Goal: Information Seeking & Learning: Learn about a topic

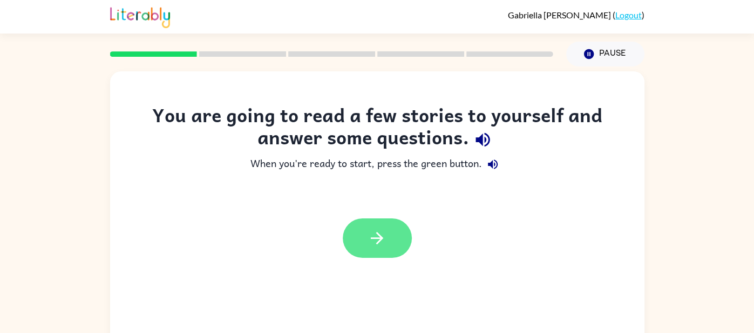
click at [364, 244] on button "button" at bounding box center [377, 237] width 69 height 39
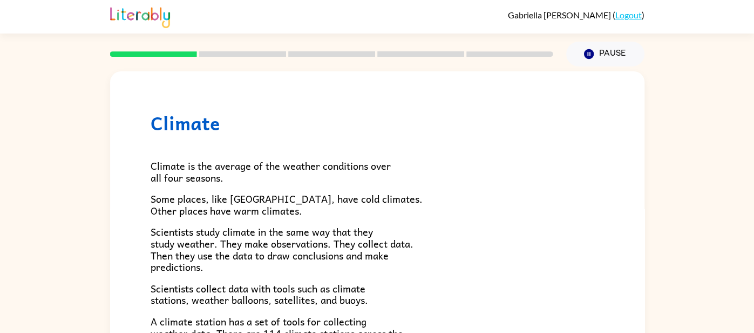
click at [660, 218] on div "Climate Climate is the average of the weather conditions over all four seasons.…" at bounding box center [377, 222] width 754 height 313
click at [705, 70] on div "Climate Climate is the average of the weather conditions over all four seasons.…" at bounding box center [377, 222] width 754 height 313
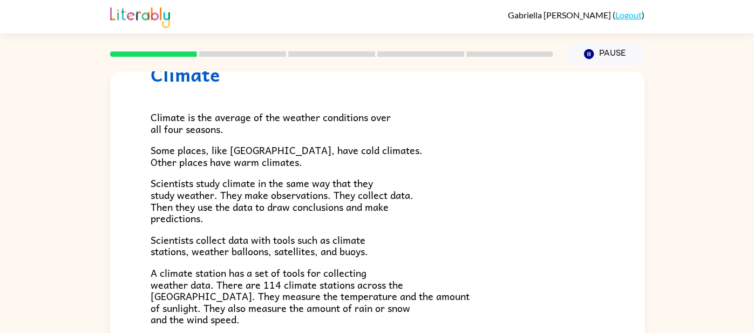
scroll to position [39, 0]
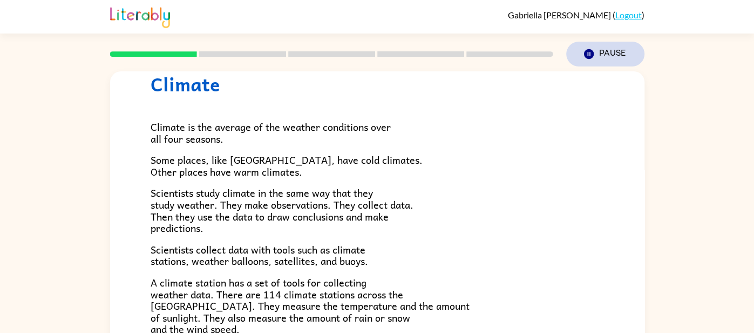
click at [617, 58] on button "Pause Pause" at bounding box center [605, 54] width 78 height 25
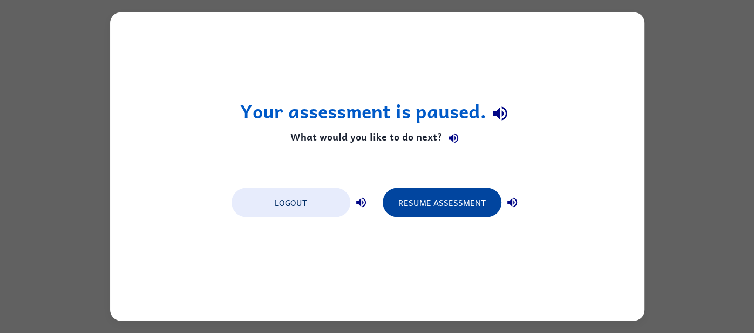
click at [472, 196] on button "Resume Assessment" at bounding box center [442, 202] width 119 height 29
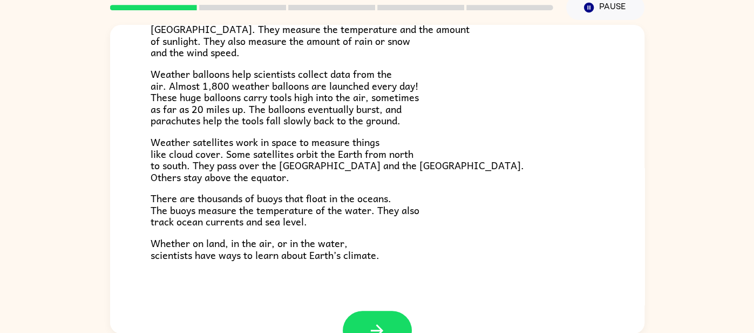
scroll to position [302, 0]
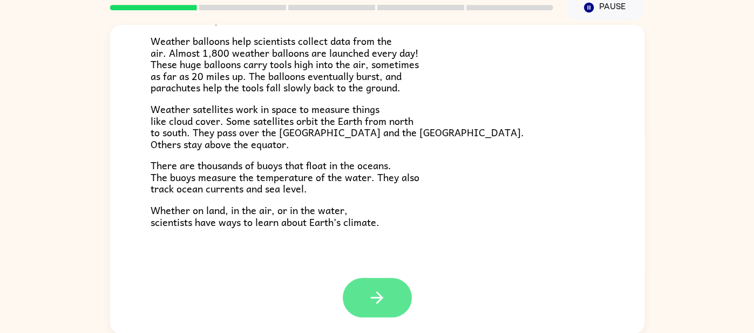
click at [398, 295] on button "button" at bounding box center [377, 297] width 69 height 39
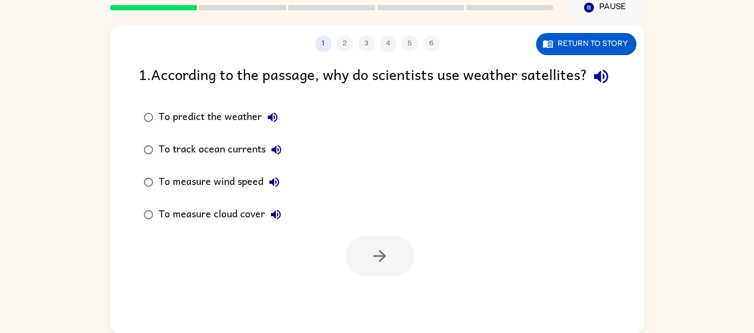
scroll to position [0, 0]
click at [618, 41] on button "Return to story" at bounding box center [586, 44] width 100 height 22
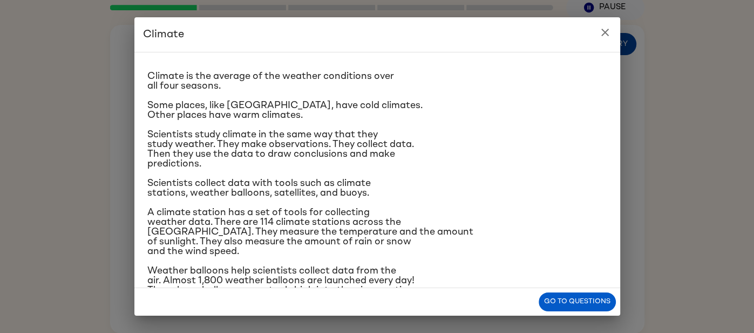
scroll to position [17, 0]
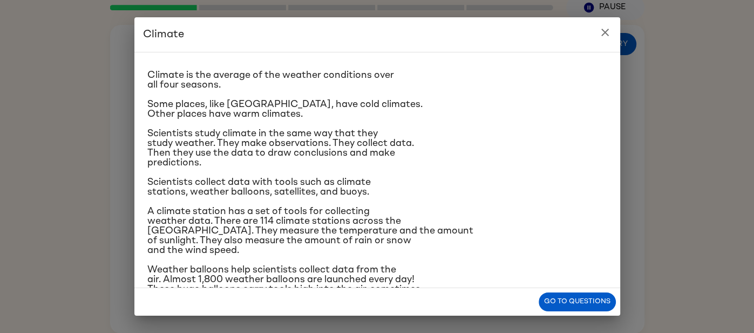
click at [610, 36] on icon "close" at bounding box center [605, 32] width 13 height 13
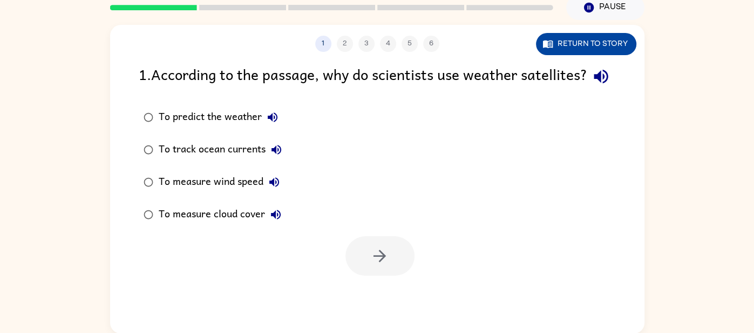
click at [603, 47] on button "Return to story" at bounding box center [586, 44] width 100 height 22
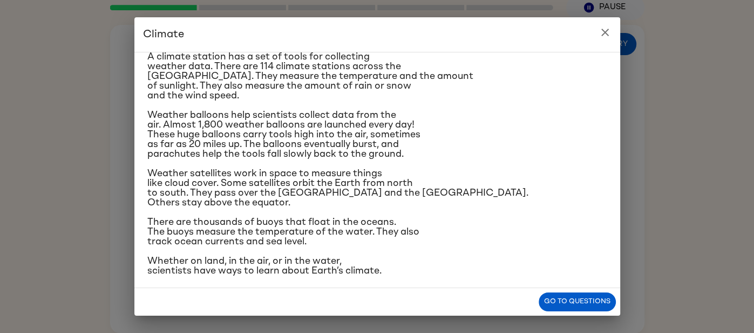
scroll to position [180, 0]
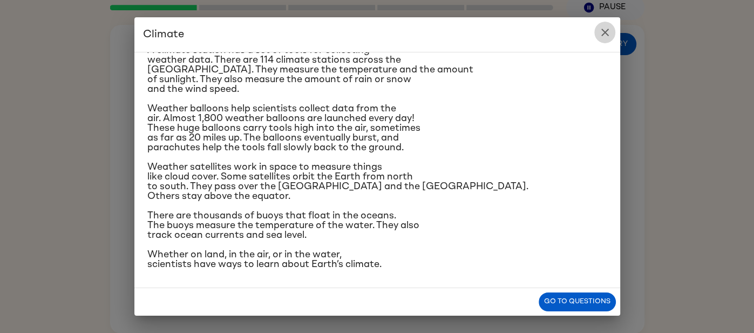
click at [601, 26] on icon "close" at bounding box center [605, 32] width 13 height 13
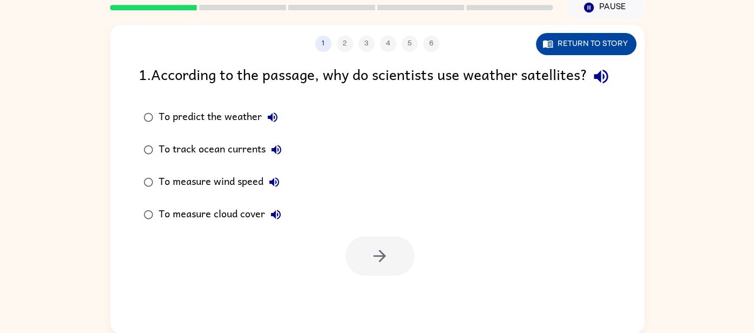
click at [587, 41] on button "Return to story" at bounding box center [586, 44] width 100 height 22
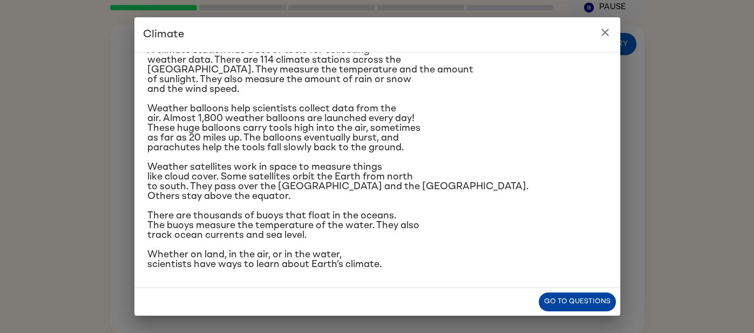
click at [586, 310] on button "Go to questions" at bounding box center [577, 301] width 77 height 19
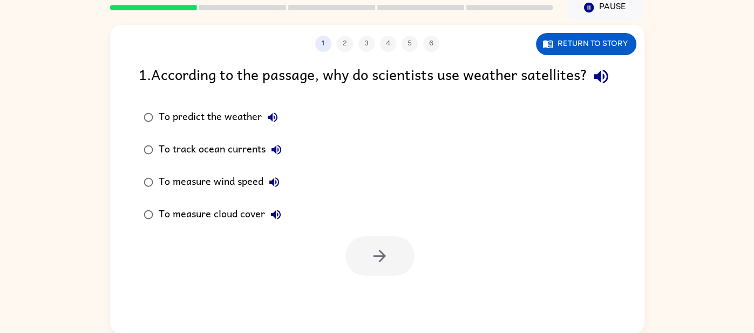
click at [220, 225] on div "To measure cloud cover" at bounding box center [223, 215] width 128 height 22
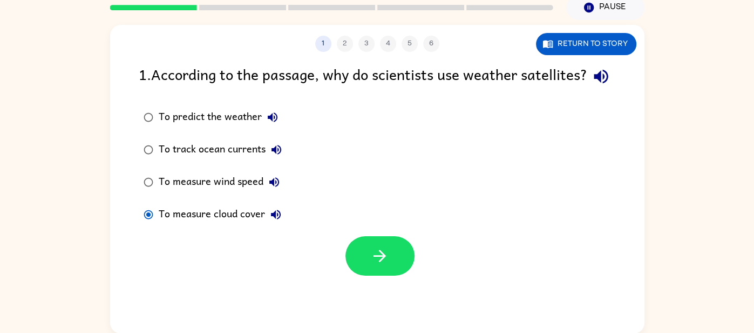
click at [419, 275] on div at bounding box center [377, 253] width 535 height 45
click at [389, 265] on icon "button" at bounding box center [379, 255] width 19 height 19
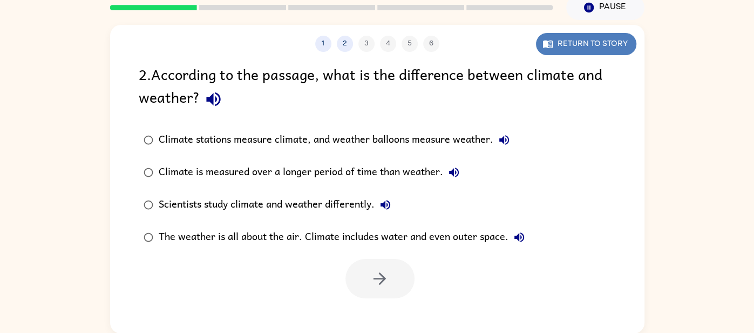
click at [551, 44] on icon "button" at bounding box center [548, 44] width 10 height 8
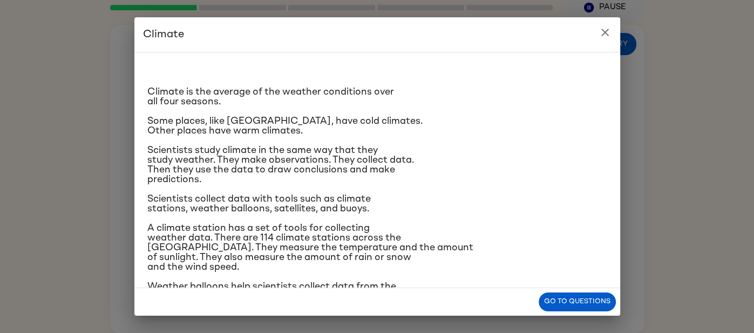
click at [605, 38] on icon "close" at bounding box center [605, 32] width 13 height 13
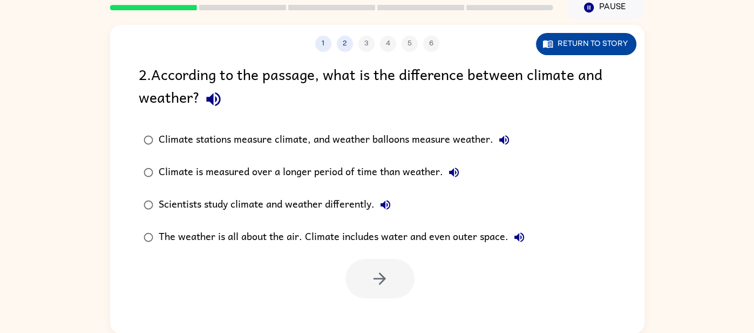
click at [607, 39] on button "Return to story" at bounding box center [586, 44] width 100 height 22
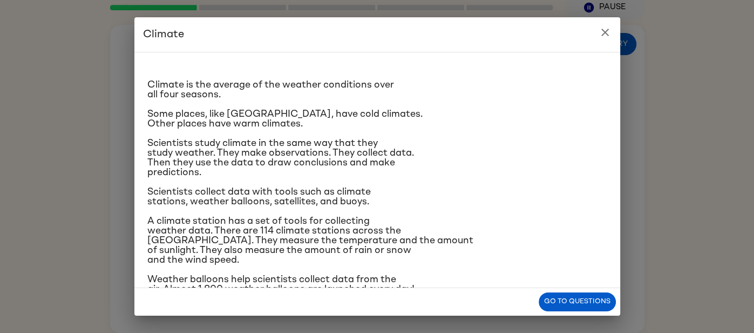
scroll to position [0, 0]
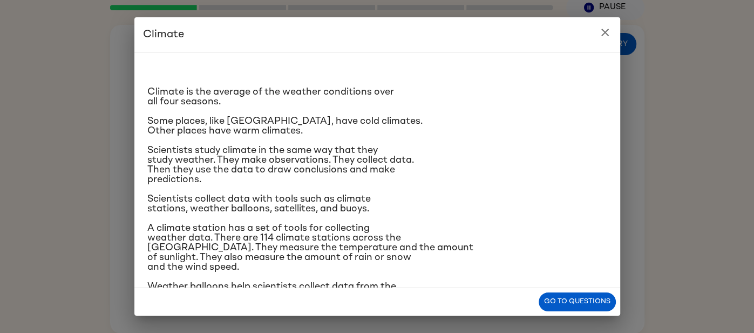
click at [607, 34] on icon "close" at bounding box center [605, 33] width 8 height 8
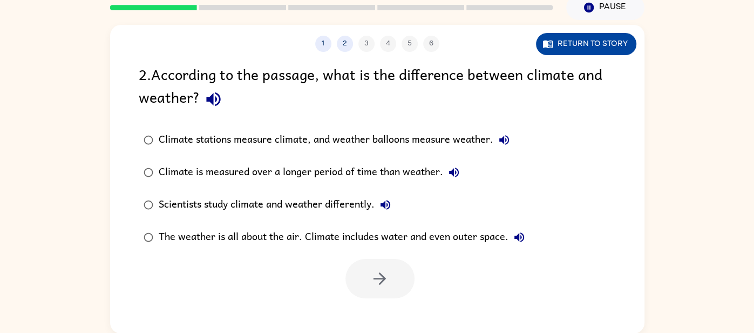
click at [564, 44] on button "Return to story" at bounding box center [586, 44] width 100 height 22
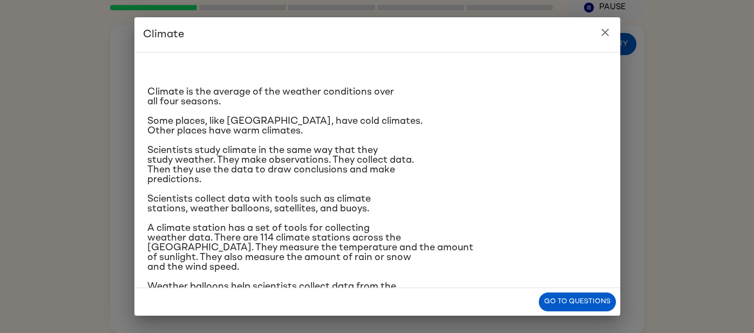
click at [606, 31] on icon "close" at bounding box center [605, 33] width 8 height 8
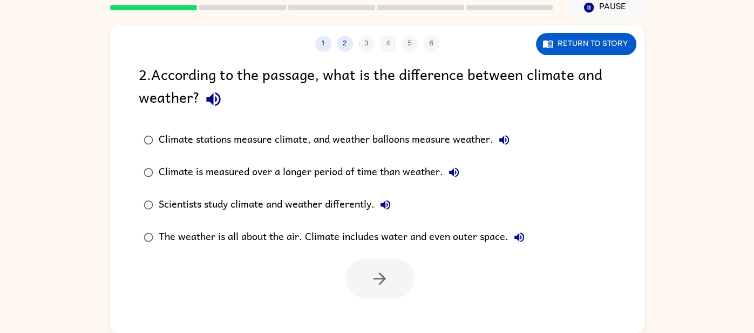
click at [350, 208] on div "Scientists study climate and weather differently." at bounding box center [278, 205] width 238 height 22
click at [374, 171] on div "Climate is measured over a longer period of time than weather." at bounding box center [312, 172] width 306 height 22
click at [375, 283] on icon "button" at bounding box center [379, 278] width 19 height 19
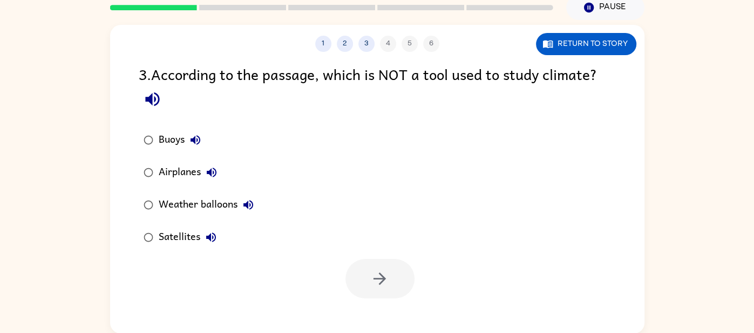
click at [578, 55] on div "1 2 3 4 5 6 Return to story 3 . According to the passage, which is NOT a tool u…" at bounding box center [377, 179] width 535 height 308
click at [577, 50] on button "Return to story" at bounding box center [586, 44] width 100 height 22
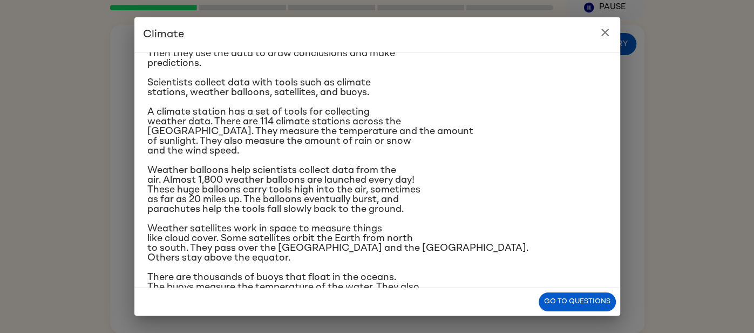
scroll to position [180, 0]
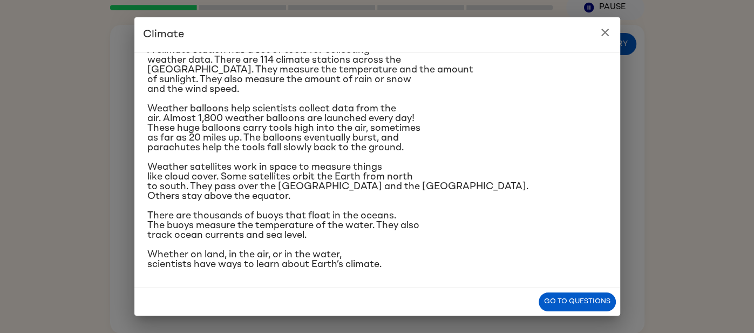
click at [603, 36] on icon "close" at bounding box center [605, 32] width 13 height 13
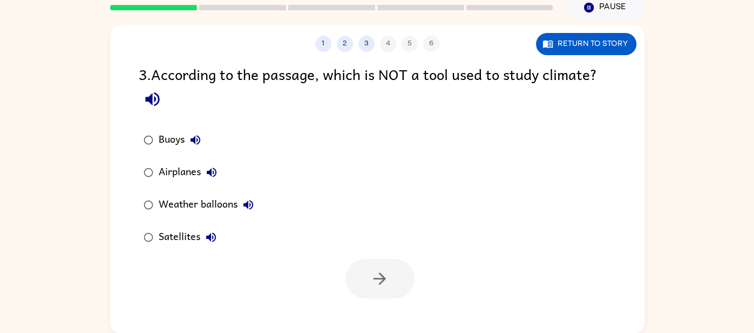
click at [603, 36] on button "Return to story" at bounding box center [586, 44] width 100 height 22
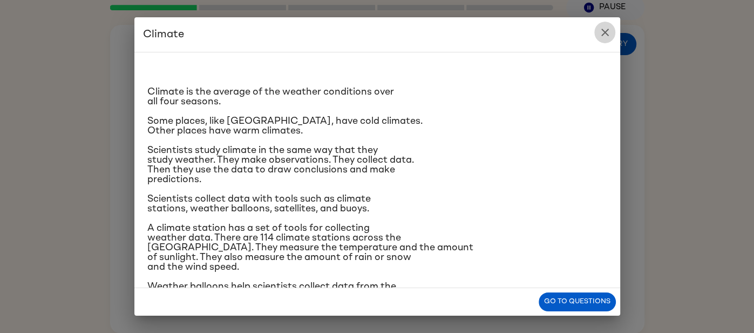
click at [604, 36] on icon "close" at bounding box center [605, 32] width 13 height 13
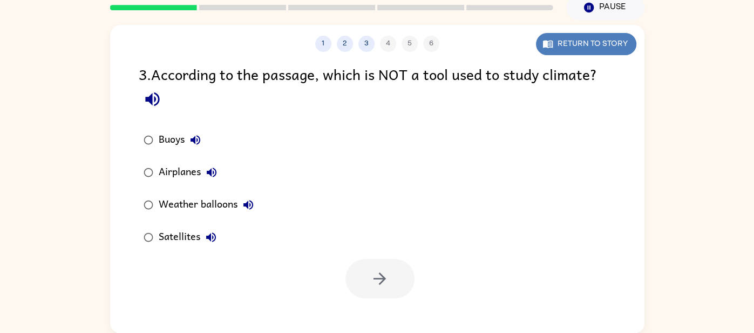
click at [605, 36] on button "Return to story" at bounding box center [586, 44] width 100 height 22
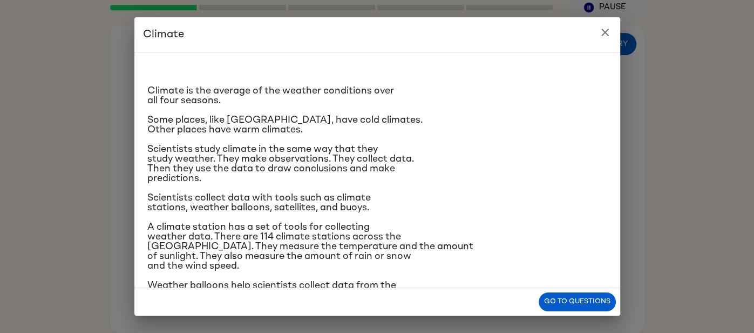
scroll to position [2, 0]
click at [587, 37] on h2 "Climate" at bounding box center [377, 34] width 486 height 35
click at [609, 38] on icon "close" at bounding box center [605, 32] width 13 height 13
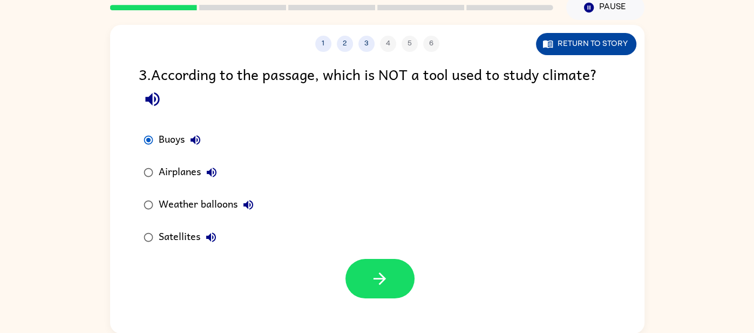
click at [621, 37] on button "Return to story" at bounding box center [586, 44] width 100 height 22
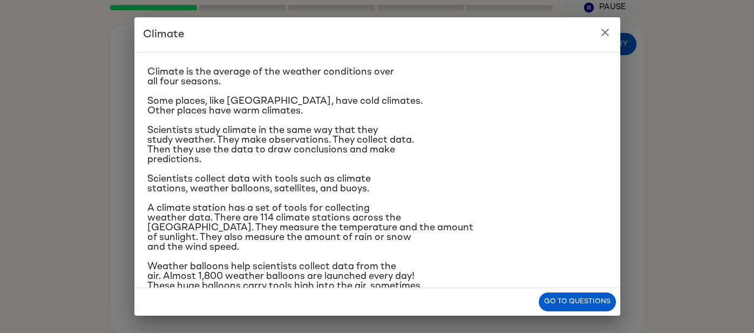
scroll to position [19, 0]
click at [601, 36] on icon "close" at bounding box center [605, 32] width 13 height 13
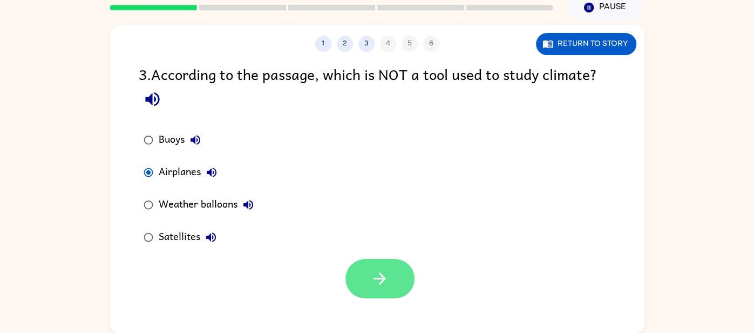
click at [397, 267] on button "button" at bounding box center [380, 278] width 69 height 39
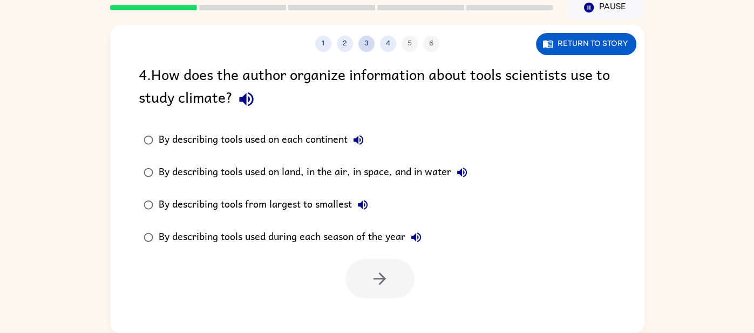
click at [369, 42] on button "3" at bounding box center [367, 44] width 16 height 16
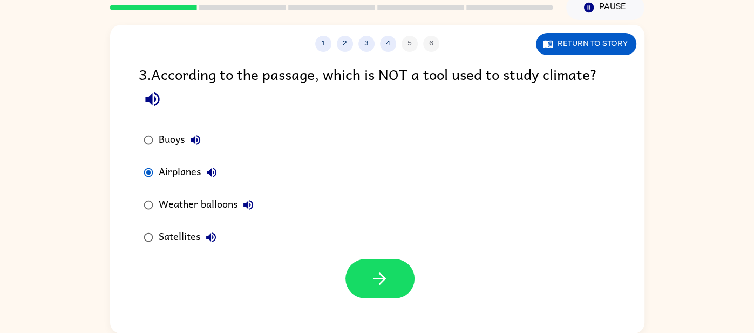
click at [416, 112] on div "3 . According to the passage, which is NOT a tool used to study climate?" at bounding box center [377, 88] width 477 height 50
click at [539, 46] on button "Return to story" at bounding box center [586, 44] width 100 height 22
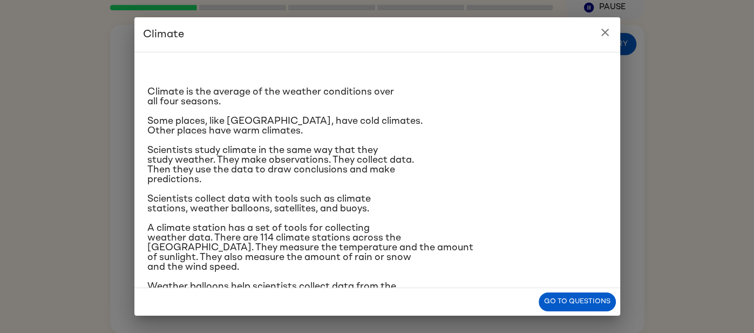
click at [605, 39] on button "close" at bounding box center [605, 33] width 22 height 22
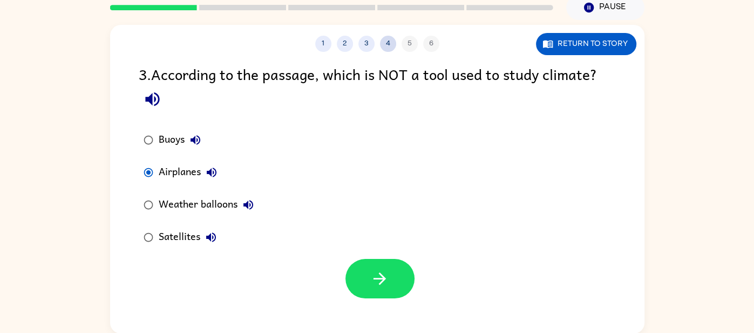
click at [383, 38] on button "4" at bounding box center [388, 44] width 16 height 16
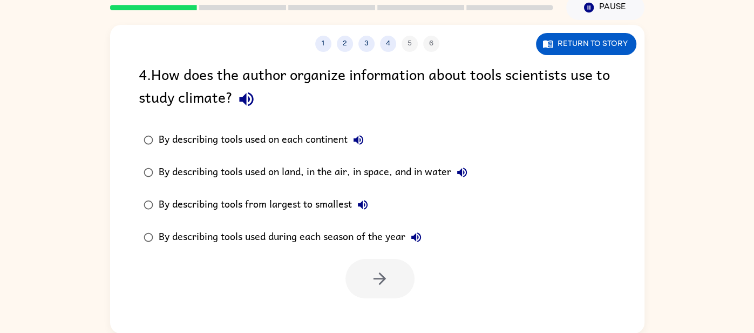
click at [374, 266] on div at bounding box center [380, 278] width 69 height 39
click at [593, 39] on button "Return to story" at bounding box center [586, 44] width 100 height 22
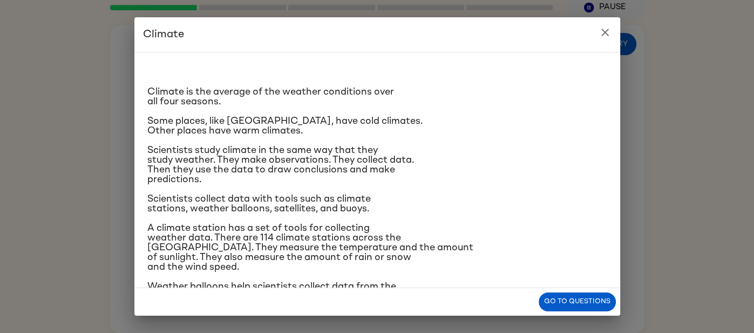
click at [594, 31] on button "close" at bounding box center [605, 33] width 22 height 22
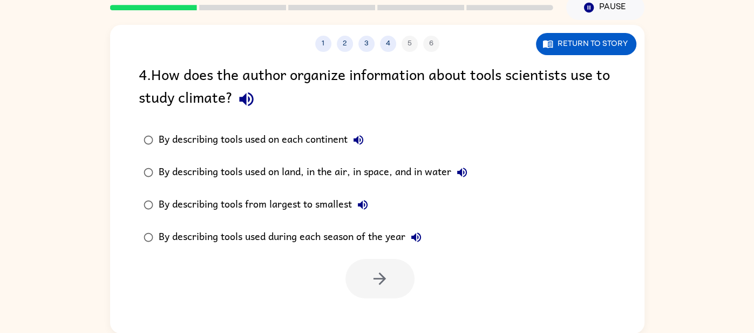
click at [310, 248] on label "By describing tools used during each season of the year" at bounding box center [306, 237] width 346 height 32
click at [380, 287] on icon "button" at bounding box center [379, 278] width 19 height 19
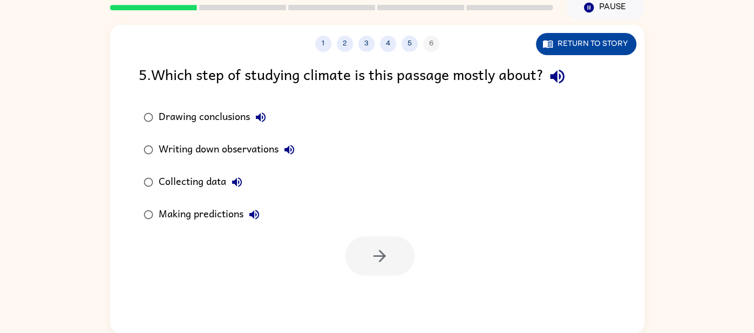
click at [600, 43] on button "Return to story" at bounding box center [586, 44] width 100 height 22
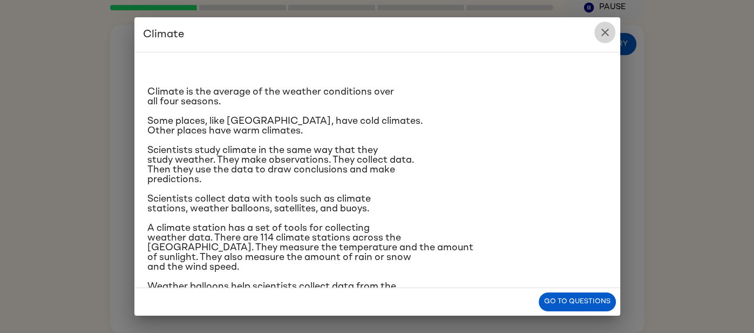
click at [608, 30] on icon "close" at bounding box center [605, 32] width 13 height 13
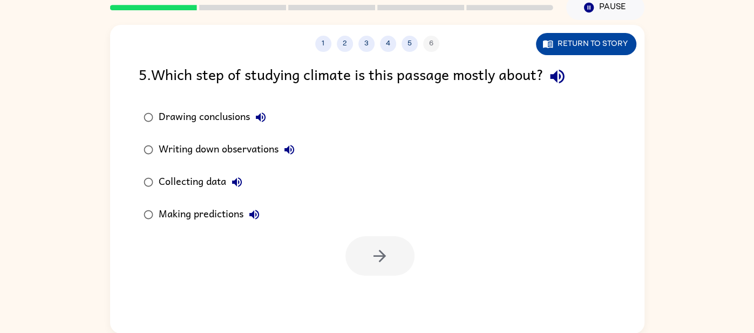
click at [562, 44] on button "Return to story" at bounding box center [586, 44] width 100 height 22
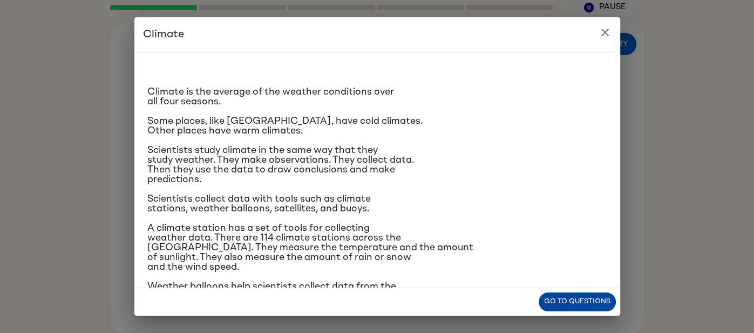
click at [581, 301] on button "Go to questions" at bounding box center [577, 301] width 77 height 19
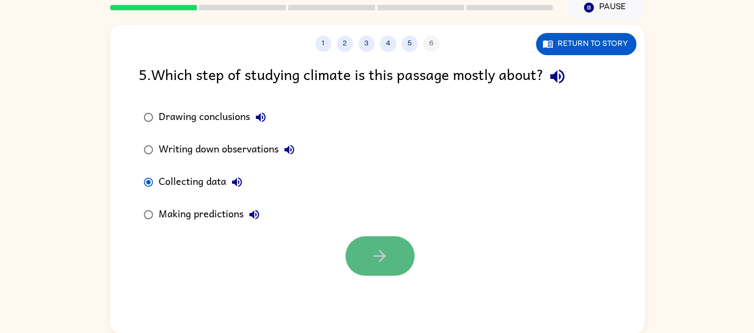
click at [348, 258] on button "button" at bounding box center [380, 255] width 69 height 39
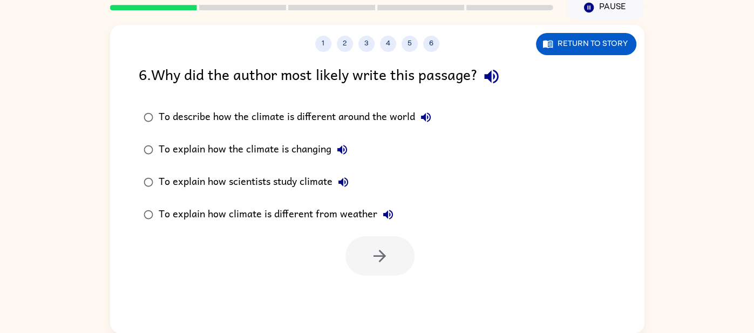
click at [387, 258] on div at bounding box center [380, 255] width 69 height 39
click at [262, 187] on div "To explain how scientists study climate" at bounding box center [256, 182] width 195 height 22
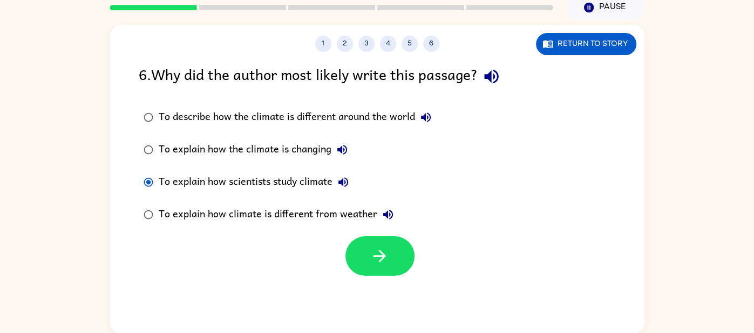
click at [318, 217] on div "To explain how climate is different from weather" at bounding box center [279, 215] width 240 height 22
click at [374, 242] on button "button" at bounding box center [380, 255] width 69 height 39
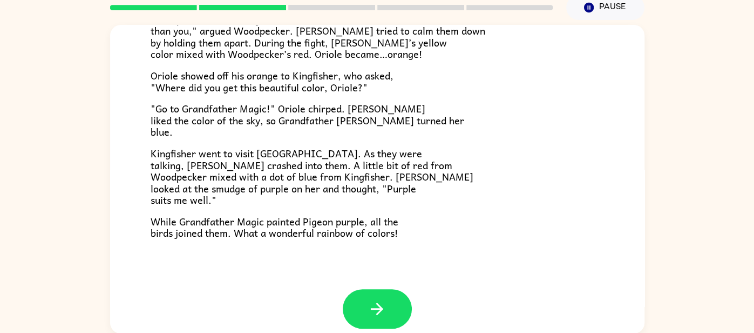
scroll to position [278, 0]
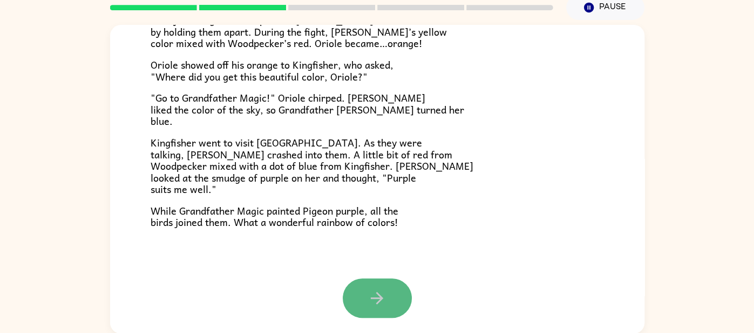
click at [374, 295] on icon "button" at bounding box center [377, 297] width 19 height 19
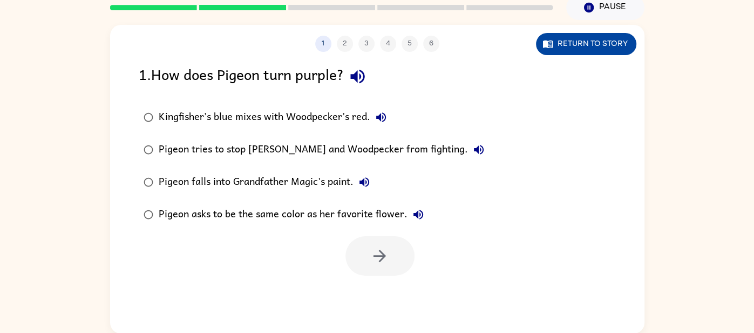
click at [552, 49] on icon "button" at bounding box center [548, 43] width 11 height 11
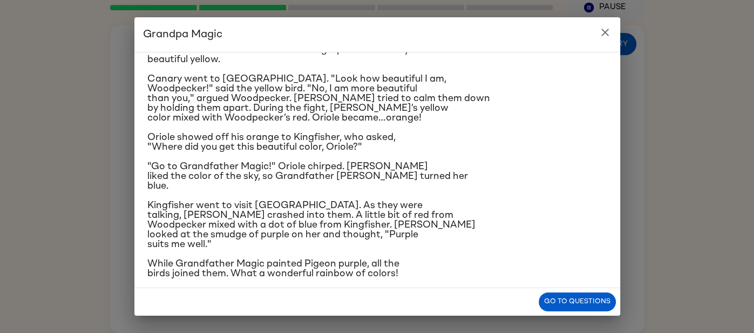
scroll to position [160, 0]
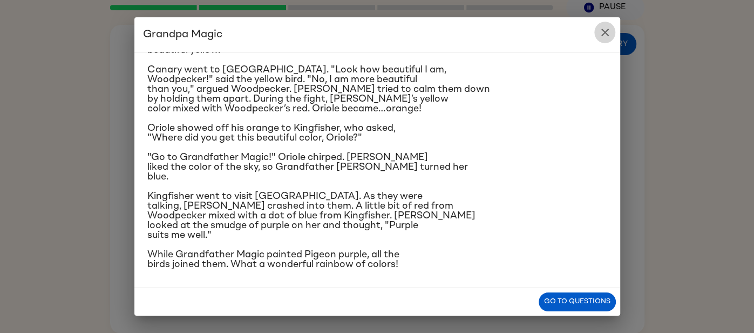
click at [605, 34] on icon "close" at bounding box center [605, 32] width 13 height 13
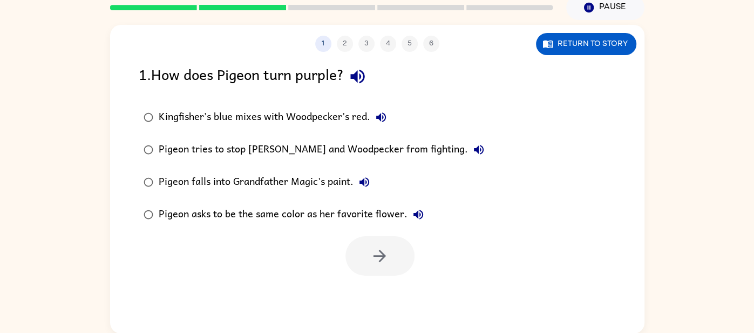
click at [167, 226] on label "Pigeon asks to be the same color as her favorite flower." at bounding box center [314, 214] width 362 height 32
click at [368, 265] on button "button" at bounding box center [380, 255] width 69 height 39
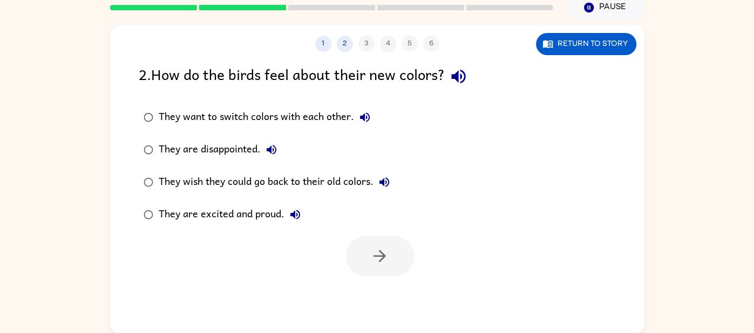
click at [272, 212] on div "They are excited and proud." at bounding box center [232, 215] width 147 height 22
click at [384, 258] on icon "button" at bounding box center [379, 255] width 19 height 19
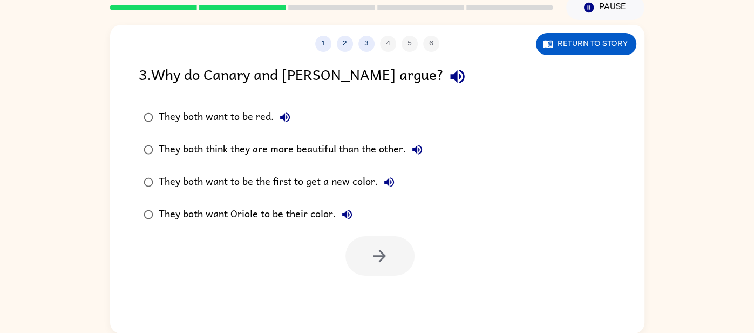
click at [329, 148] on div "They both think they are more beautiful than the other." at bounding box center [293, 150] width 269 height 22
click at [378, 260] on icon "button" at bounding box center [379, 255] width 19 height 19
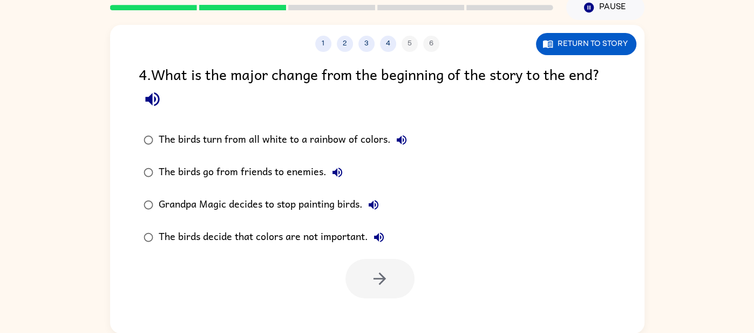
click at [292, 172] on div "The birds go from friends to enemies." at bounding box center [254, 172] width 190 height 22
click at [369, 267] on button "button" at bounding box center [380, 278] width 69 height 39
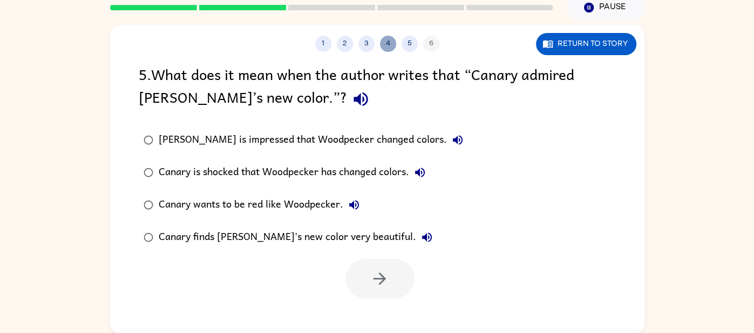
click at [389, 46] on button "4" at bounding box center [388, 44] width 16 height 16
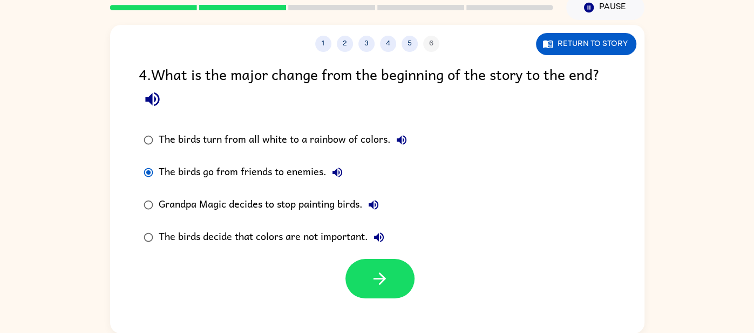
click at [248, 138] on div "The birds turn from all white to a rainbow of colors." at bounding box center [286, 140] width 254 height 22
click at [393, 273] on button "button" at bounding box center [380, 278] width 69 height 39
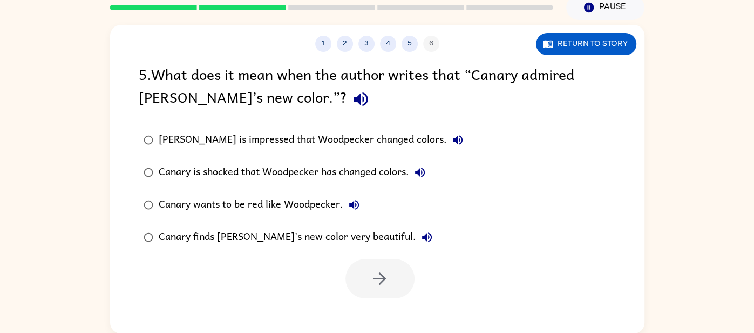
click at [231, 234] on div "Canary finds [PERSON_NAME]'s new color very beautiful." at bounding box center [298, 237] width 279 height 22
click at [392, 266] on button "button" at bounding box center [380, 278] width 69 height 39
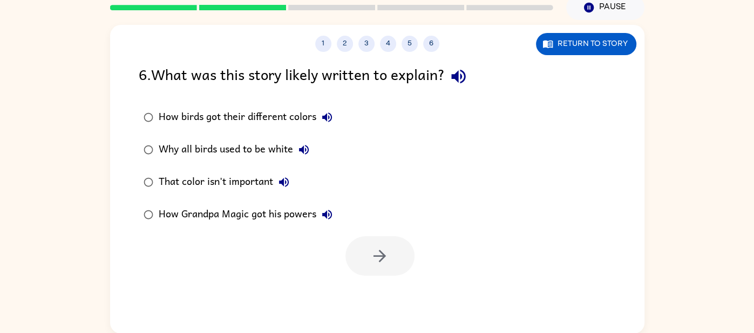
click at [167, 118] on div "How birds got their different colors" at bounding box center [248, 117] width 179 height 22
click at [376, 266] on button "button" at bounding box center [380, 255] width 69 height 39
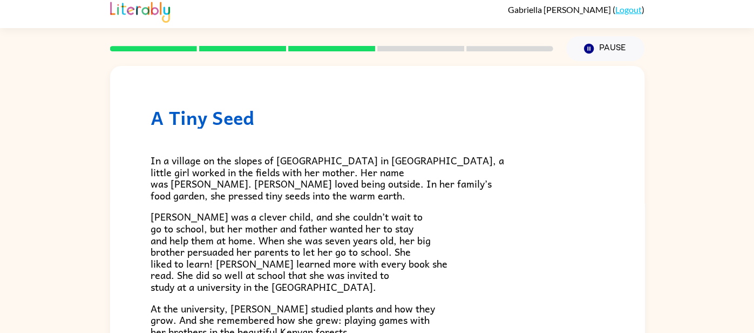
scroll to position [0, 0]
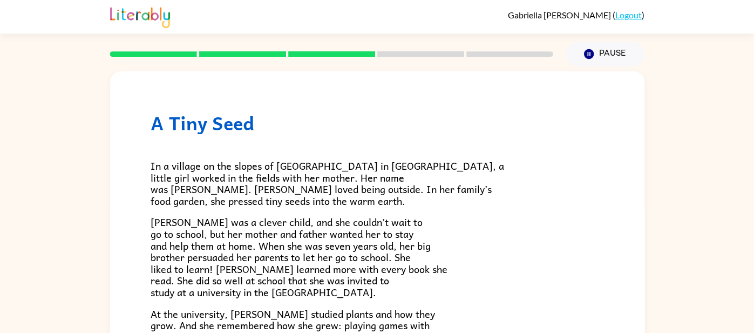
click at [295, 54] on rect at bounding box center [331, 53] width 87 height 5
click at [285, 55] on rect at bounding box center [242, 53] width 87 height 5
click at [279, 55] on rect at bounding box center [242, 53] width 87 height 5
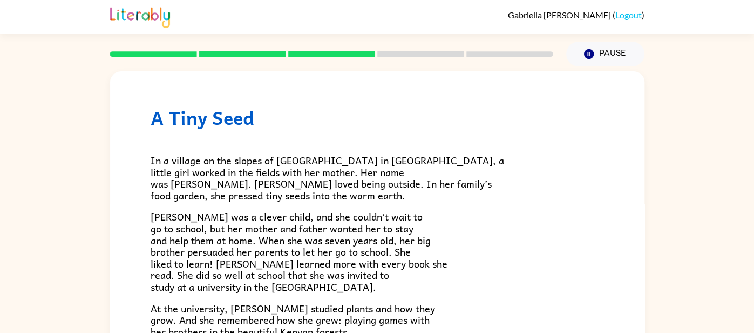
scroll to position [303, 0]
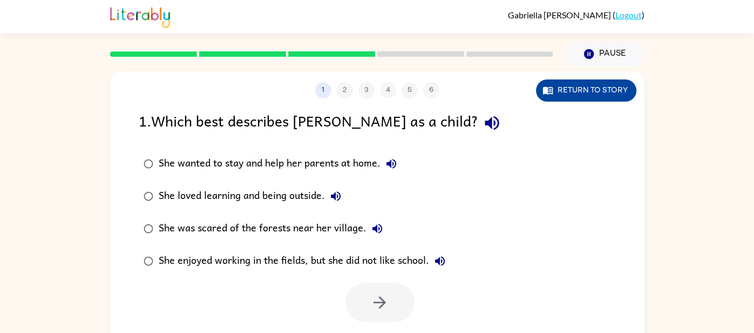
click at [591, 91] on button "Return to story" at bounding box center [586, 90] width 100 height 22
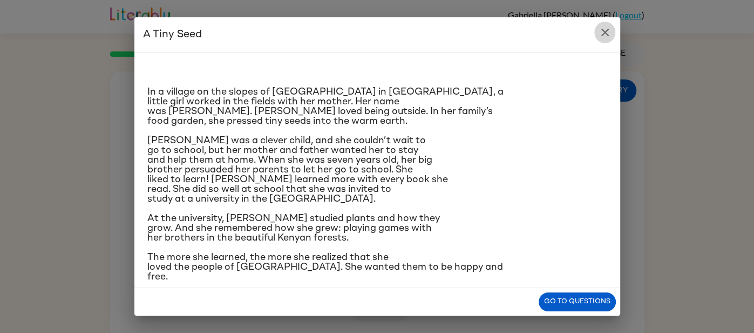
click at [607, 35] on icon "close" at bounding box center [605, 33] width 8 height 8
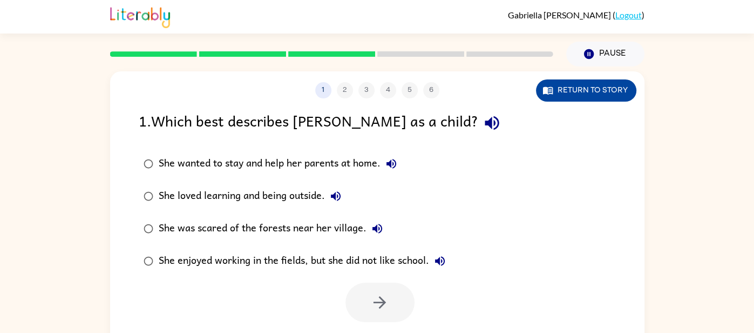
click at [586, 91] on button "Return to story" at bounding box center [586, 90] width 100 height 22
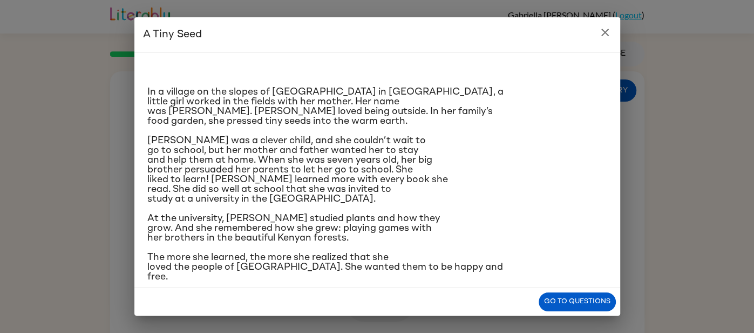
click at [600, 37] on icon "close" at bounding box center [605, 32] width 13 height 13
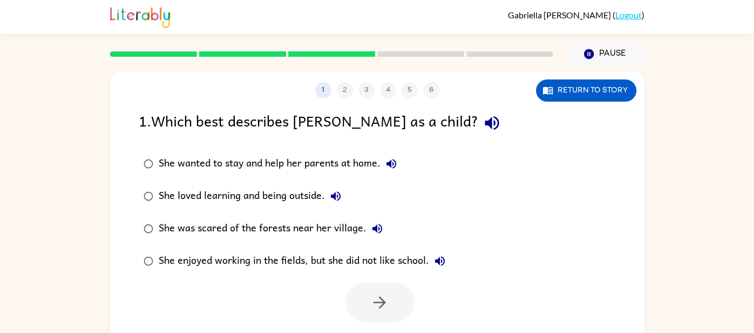
click at [305, 201] on div "She loved learning and being outside." at bounding box center [253, 196] width 188 height 22
click at [382, 299] on icon "button" at bounding box center [380, 302] width 12 height 12
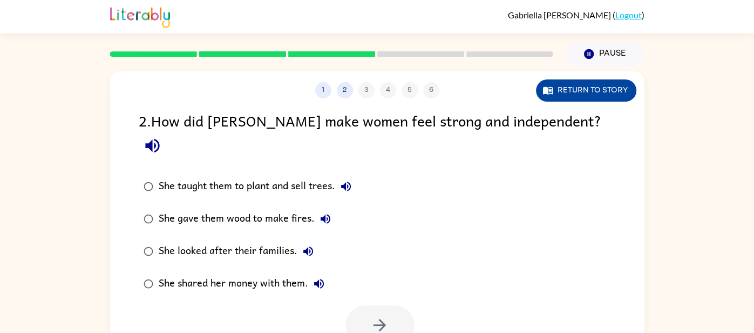
click at [563, 90] on button "Return to story" at bounding box center [586, 90] width 100 height 22
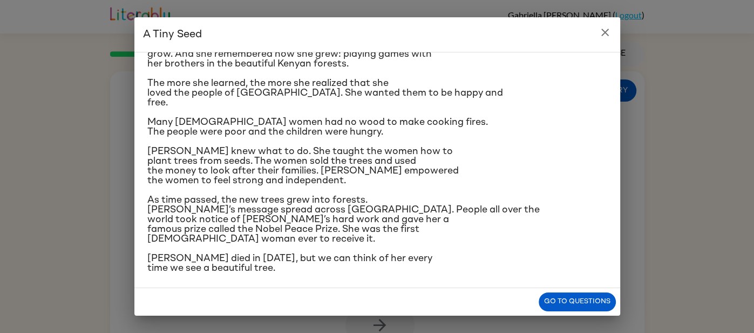
scroll to position [180, 0]
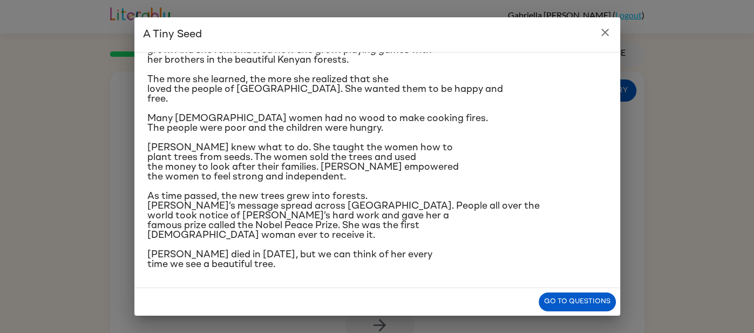
click at [608, 37] on icon "close" at bounding box center [605, 32] width 13 height 13
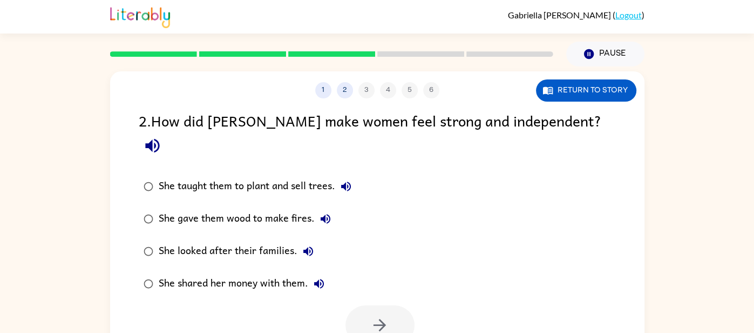
click at [232, 175] on div "She taught them to plant and sell trees." at bounding box center [258, 186] width 198 height 22
click at [363, 305] on button "button" at bounding box center [380, 324] width 69 height 39
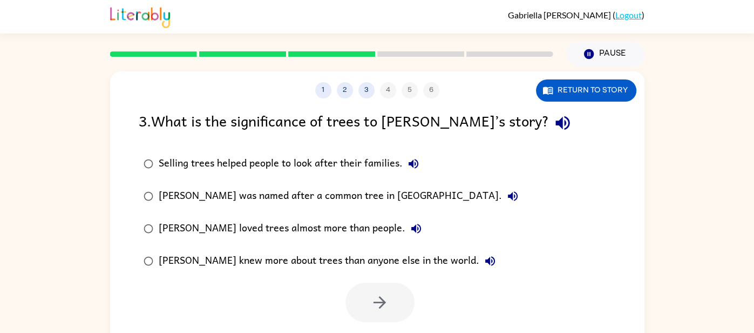
click at [262, 166] on div "Selling trees helped people to look after their families." at bounding box center [292, 164] width 266 height 22
click at [368, 302] on button "button" at bounding box center [380, 301] width 69 height 39
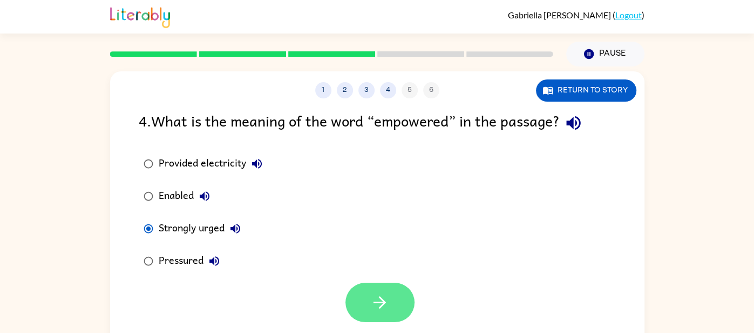
click at [381, 294] on icon "button" at bounding box center [379, 302] width 19 height 19
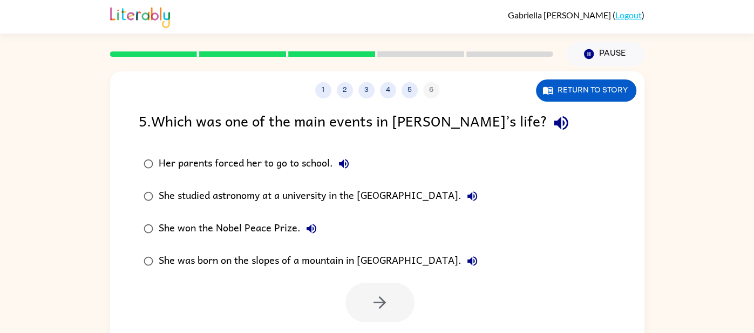
click at [259, 198] on div "She studied astronomy at a university in the [GEOGRAPHIC_DATA]." at bounding box center [321, 196] width 325 height 22
click at [378, 310] on icon "button" at bounding box center [379, 302] width 19 height 19
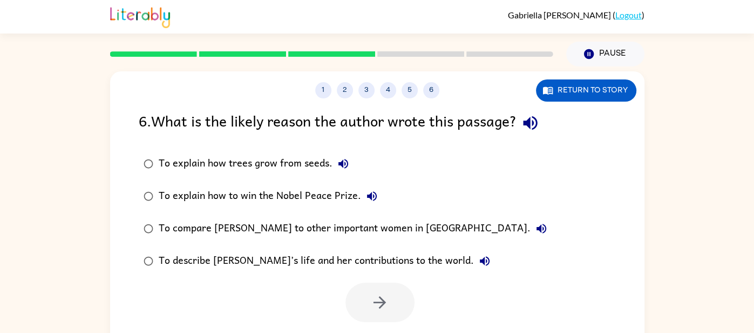
click at [327, 253] on div "To describe [PERSON_NAME]’s life and her contributions to the world." at bounding box center [327, 261] width 337 height 22
click at [388, 301] on icon "button" at bounding box center [379, 302] width 19 height 19
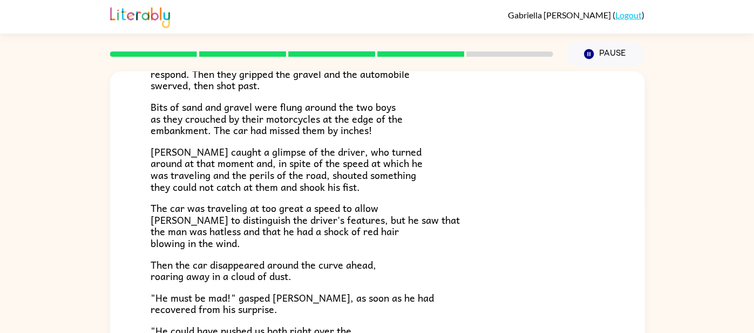
scroll to position [300, 0]
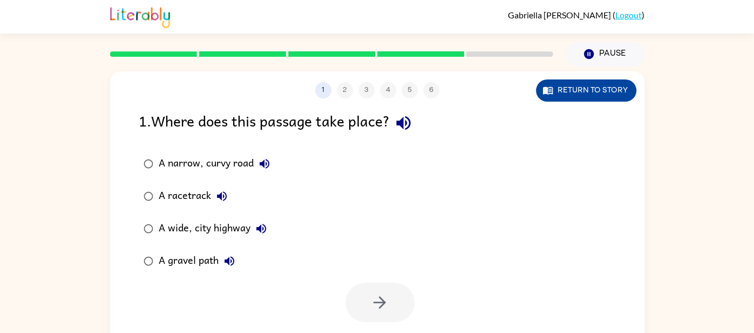
click at [587, 85] on button "Return to story" at bounding box center [586, 90] width 100 height 22
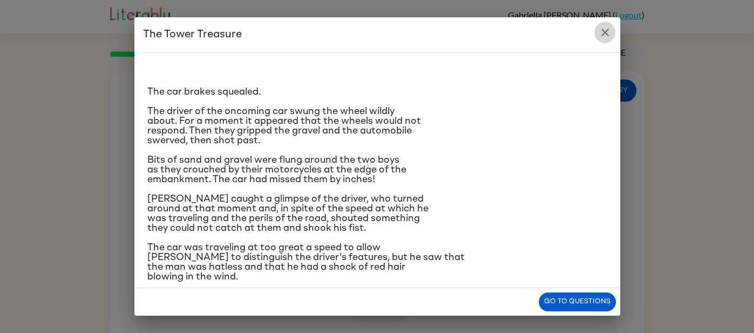
click at [601, 40] on button "close" at bounding box center [605, 33] width 22 height 22
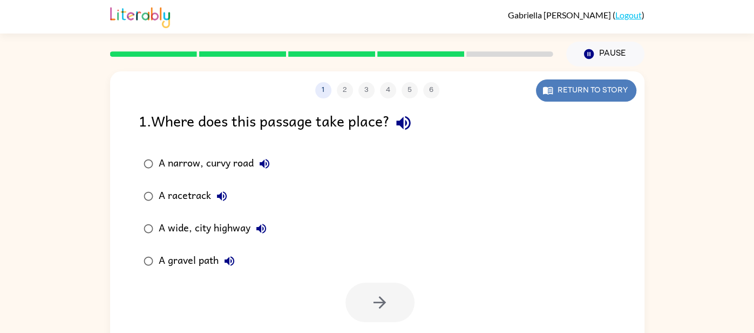
click at [577, 91] on button "Return to story" at bounding box center [586, 90] width 100 height 22
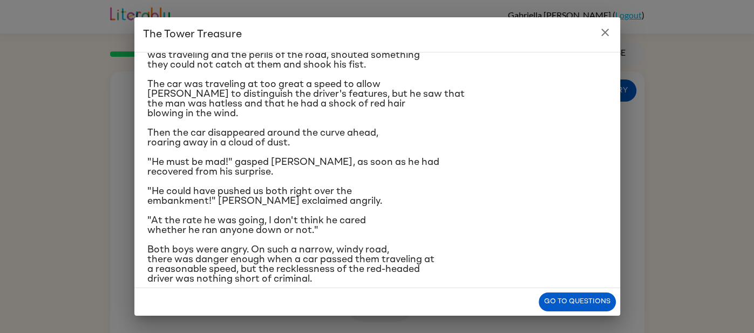
scroll to position [180, 0]
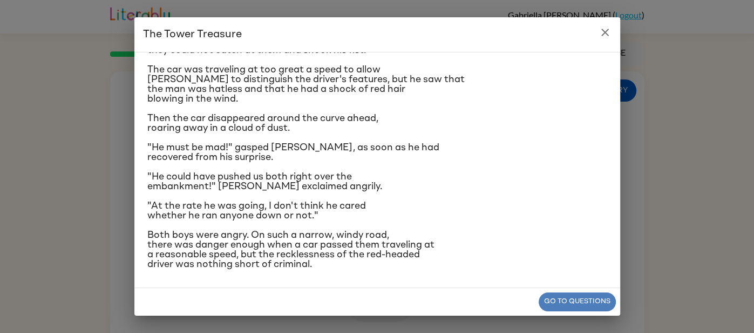
click at [593, 295] on button "Go to questions" at bounding box center [577, 301] width 77 height 19
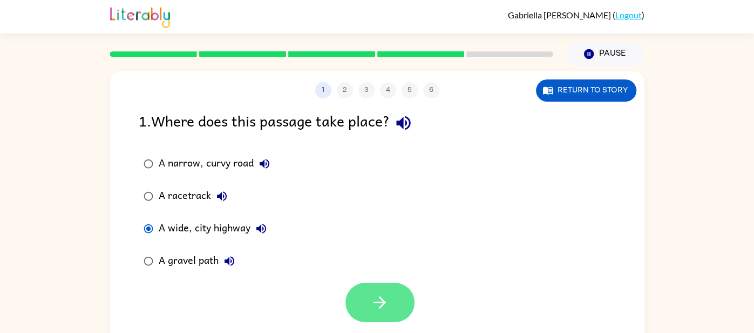
click at [371, 305] on icon "button" at bounding box center [379, 302] width 19 height 19
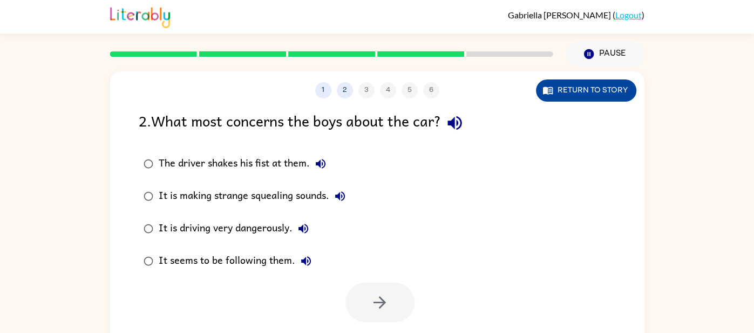
click at [591, 100] on button "Return to story" at bounding box center [586, 90] width 100 height 22
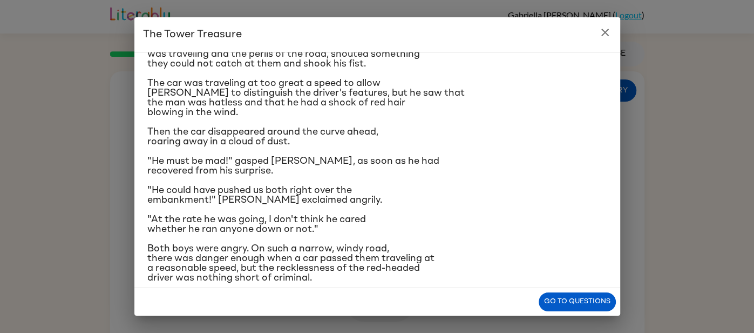
scroll to position [170, 0]
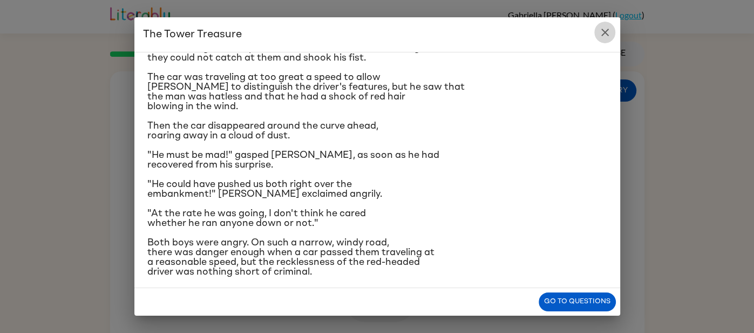
click at [605, 32] on icon "close" at bounding box center [605, 33] width 8 height 8
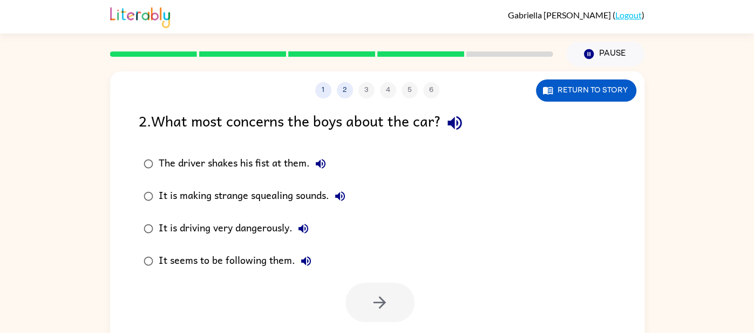
click at [286, 231] on div "It is driving very dangerously." at bounding box center [237, 229] width 156 height 22
click at [367, 297] on button "button" at bounding box center [380, 301] width 69 height 39
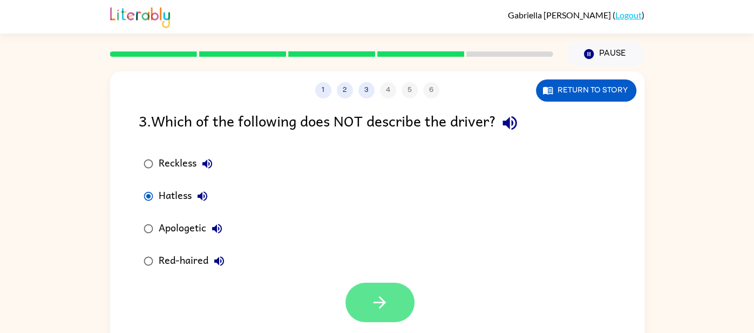
click at [377, 310] on icon "button" at bounding box center [379, 302] width 19 height 19
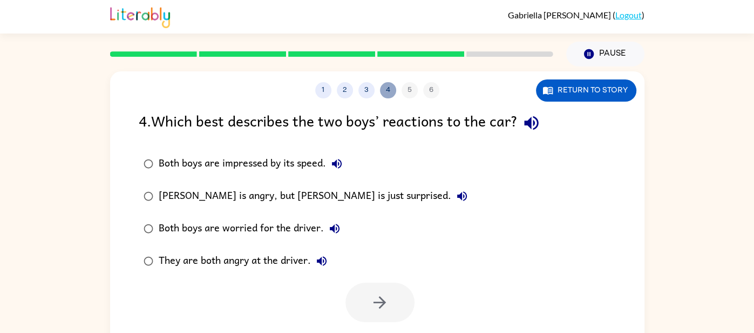
click at [383, 94] on button "4" at bounding box center [388, 90] width 16 height 16
click at [374, 93] on div "1 2 3 4 5 6" at bounding box center [377, 90] width 535 height 16
click at [374, 94] on div "1 2 3 4 5 6" at bounding box center [377, 90] width 535 height 16
click at [370, 92] on button "3" at bounding box center [367, 90] width 16 height 16
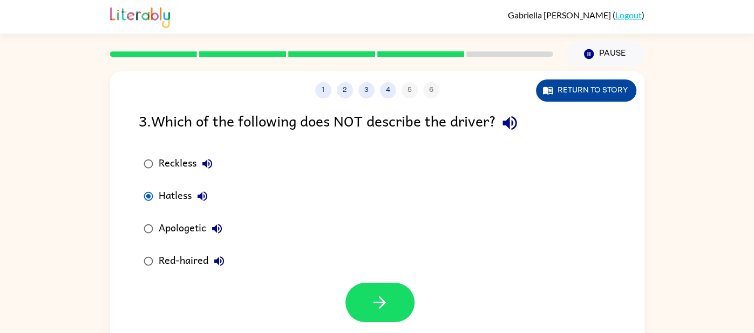
click at [580, 83] on button "Return to story" at bounding box center [586, 90] width 100 height 22
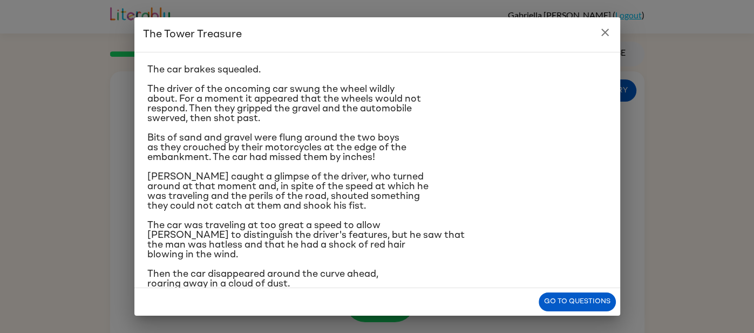
scroll to position [29, 0]
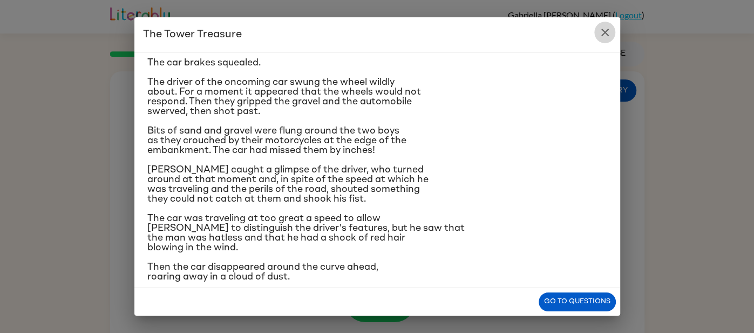
click at [604, 38] on icon "close" at bounding box center [605, 32] width 13 height 13
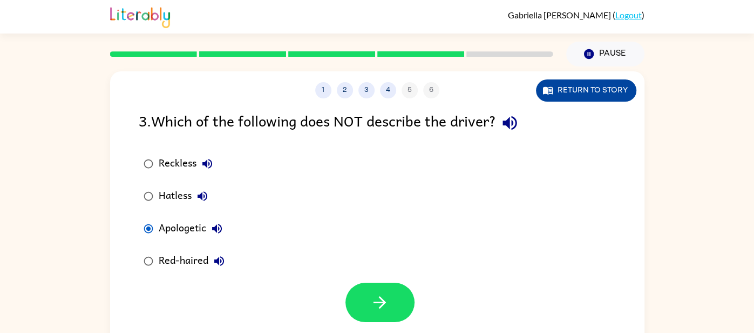
click at [545, 99] on button "Return to story" at bounding box center [586, 90] width 100 height 22
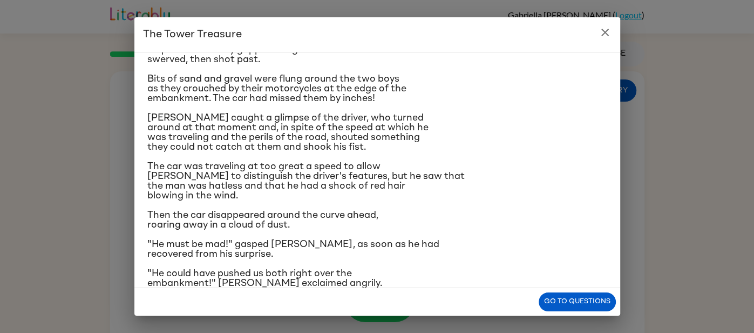
scroll to position [82, 0]
click at [604, 34] on icon "close" at bounding box center [605, 32] width 13 height 13
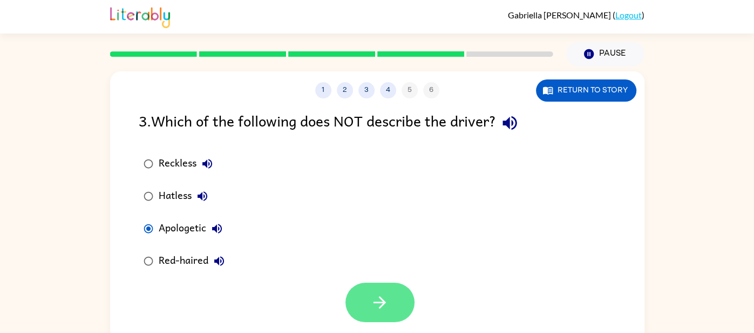
click at [394, 307] on button "button" at bounding box center [380, 301] width 69 height 39
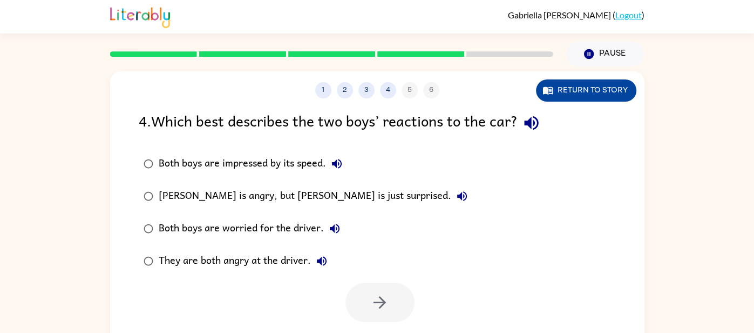
click at [549, 91] on icon "button" at bounding box center [549, 91] width 3 height 4
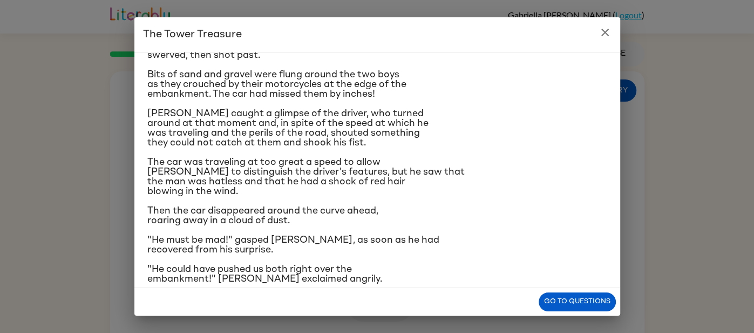
scroll to position [92, 0]
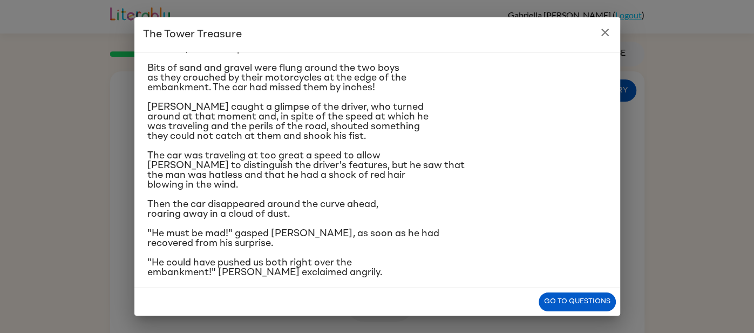
click at [605, 33] on icon "close" at bounding box center [605, 32] width 13 height 13
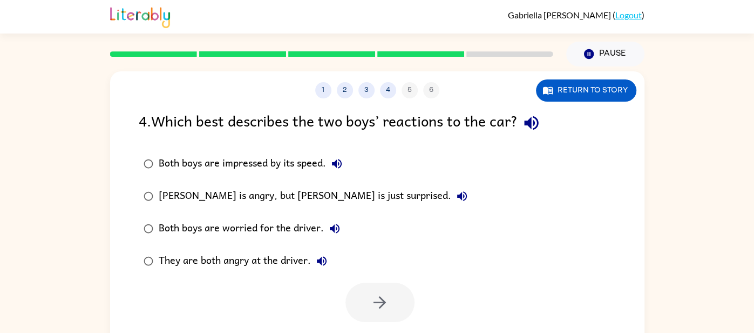
click at [279, 200] on div "[PERSON_NAME] is angry, but [PERSON_NAME] is just surprised." at bounding box center [316, 196] width 314 height 22
click at [367, 303] on button "button" at bounding box center [380, 301] width 69 height 39
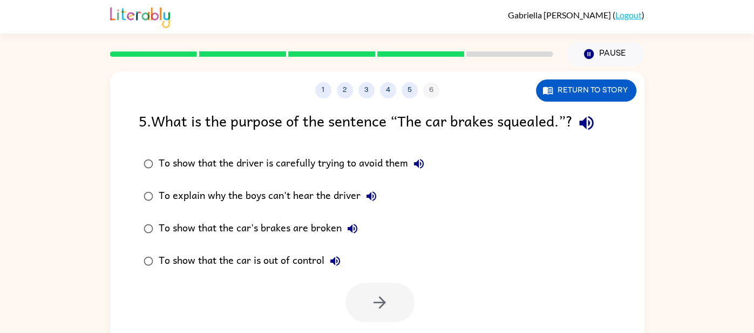
click at [274, 262] on div "To show that the car is out of control" at bounding box center [252, 261] width 187 height 22
click at [292, 164] on div "To show that the driver is carefully trying to avoid them" at bounding box center [294, 164] width 271 height 22
click at [293, 158] on div "To show that the driver is carefully trying to avoid them" at bounding box center [294, 164] width 271 height 22
click at [399, 295] on button "button" at bounding box center [380, 301] width 69 height 39
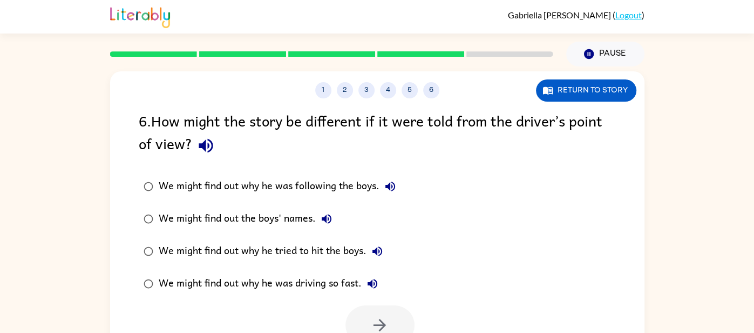
click at [262, 255] on div "We might find out why he tried to hit the boys." at bounding box center [273, 251] width 229 height 22
click at [273, 298] on label "We might find out why he was driving so fast." at bounding box center [270, 283] width 274 height 32
click at [382, 324] on icon "button" at bounding box center [380, 325] width 12 height 12
